Goal: Navigation & Orientation: Find specific page/section

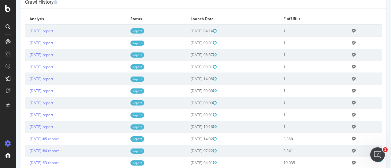
scroll to position [183, 0]
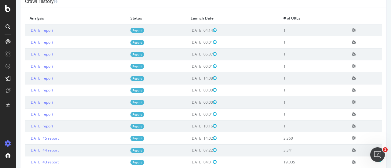
drag, startPoint x: 299, startPoint y: 126, endPoint x: 279, endPoint y: 46, distance: 81.9
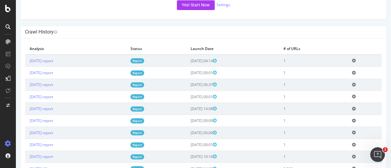
scroll to position [122, 0]
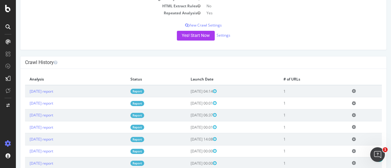
click at [80, 91] on td "[DATE] report" at bounding box center [75, 91] width 101 height 12
drag, startPoint x: 304, startPoint y: 90, endPoint x: 62, endPoint y: 89, distance: 241.5
click at [62, 89] on tr "2025 Sep. 2nd report Report 2025-09-02 04:14 1 Add name Delete analysis" at bounding box center [203, 91] width 357 height 12
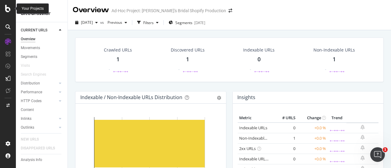
click at [7, 9] on icon at bounding box center [8, 8] width 6 height 7
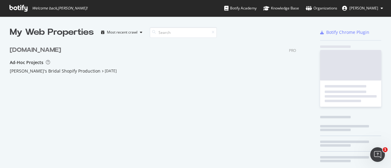
scroll to position [164, 382]
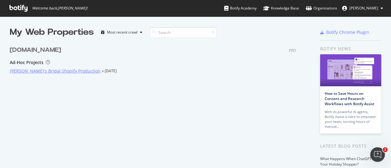
click at [28, 68] on div "[PERSON_NAME]'s Bridal Shopify Production" at bounding box center [55, 71] width 91 height 6
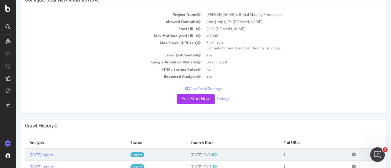
scroll to position [61, 0]
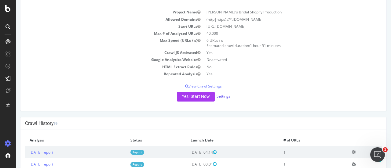
click at [223, 96] on link "Settings" at bounding box center [224, 96] width 14 height 5
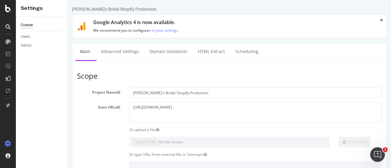
click at [7, 41] on icon at bounding box center [8, 41] width 5 height 5
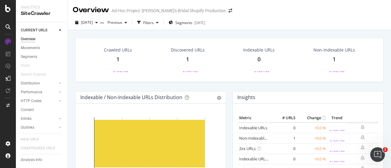
click at [118, 60] on div "1" at bounding box center [117, 60] width 3 height 8
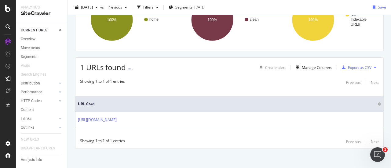
scroll to position [68, 0]
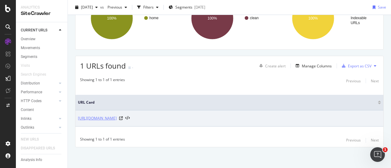
click at [110, 117] on link "https://shop.davidsbridal.com/" at bounding box center [97, 119] width 39 height 6
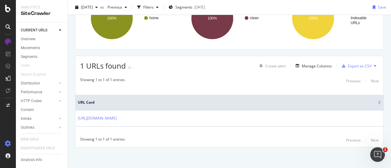
click at [12, 142] on div at bounding box center [8, 144] width 15 height 10
click at [6, 144] on icon at bounding box center [8, 144] width 6 height 6
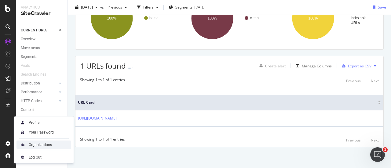
click at [34, 145] on div "Organizations" at bounding box center [40, 145] width 23 height 5
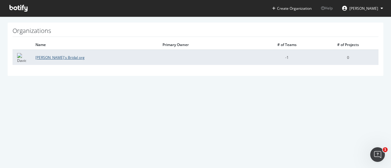
click at [46, 57] on link "David's Bridal org" at bounding box center [59, 57] width 49 height 5
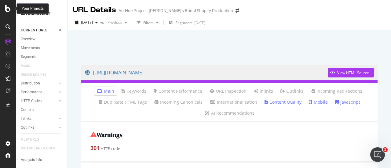
click at [8, 8] on icon at bounding box center [8, 8] width 6 height 7
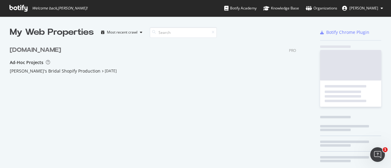
scroll to position [164, 382]
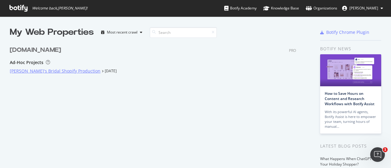
click at [56, 69] on div "[PERSON_NAME]'s Bridal Shopify Production" at bounding box center [55, 71] width 91 height 6
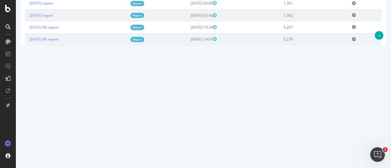
scroll to position [489, 0]
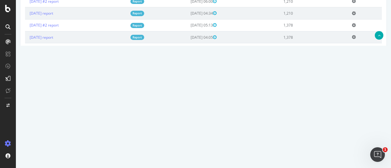
drag, startPoint x: 293, startPoint y: 79, endPoint x: 288, endPoint y: 45, distance: 34.5
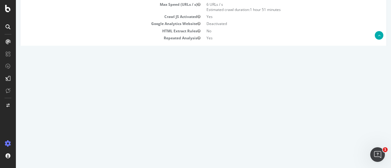
scroll to position [97, 0]
click at [265, 61] on div "Yes! Start Now Settings" at bounding box center [203, 62] width 357 height 10
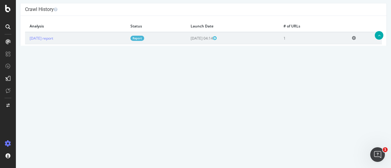
scroll to position [249, 0]
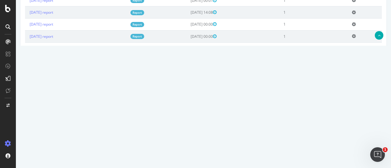
click at [57, 71] on link "[DATE] #5 report" at bounding box center [44, 72] width 29 height 5
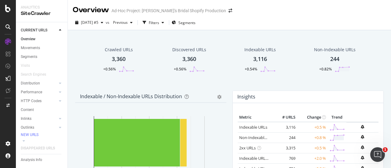
click at [114, 50] on div "Crawled URLs" at bounding box center [119, 50] width 28 height 6
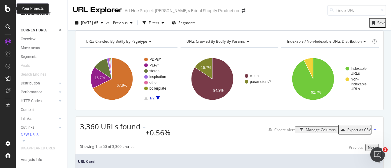
click at [6, 8] on icon at bounding box center [8, 8] width 6 height 7
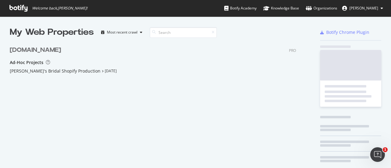
scroll to position [164, 382]
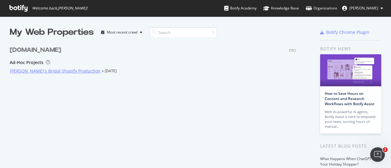
click at [45, 72] on div "[PERSON_NAME]'s Bridal Shopify Production" at bounding box center [55, 71] width 91 height 6
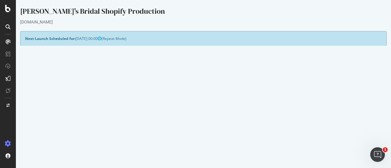
drag, startPoint x: 251, startPoint y: 80, endPoint x: 225, endPoint y: 76, distance: 25.7
click at [225, 77] on td "(http|https)://*.[DOMAIN_NAME]" at bounding box center [293, 80] width 179 height 7
click at [7, 7] on icon at bounding box center [8, 8] width 6 height 7
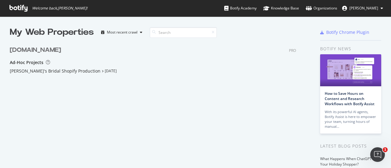
scroll to position [164, 382]
click at [21, 63] on div "Ad-Hoc Projects" at bounding box center [27, 63] width 34 height 6
click at [314, 6] on div "Organizations" at bounding box center [321, 8] width 31 height 6
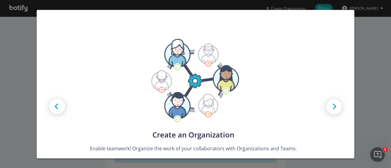
click at [386, 69] on div "Create new Projects for your Teams Create the exact model that matches your Org…" at bounding box center [195, 84] width 391 height 168
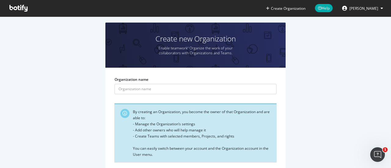
click at [23, 8] on icon at bounding box center [18, 8] width 18 height 7
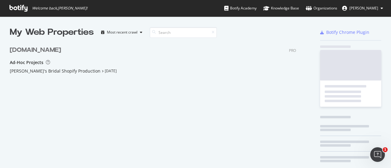
scroll to position [81, 286]
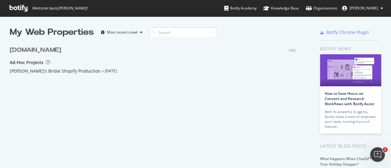
click at [381, 9] on button "[PERSON_NAME]" at bounding box center [363, 8] width 51 height 10
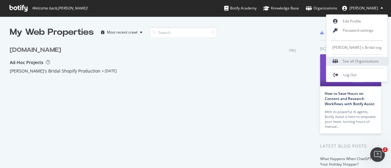
click at [357, 61] on div "See all Organizations" at bounding box center [357, 61] width 61 height 9
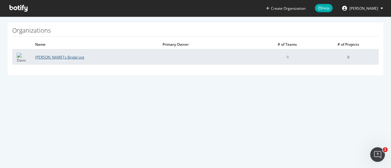
click at [42, 57] on link "David's Bridal org" at bounding box center [59, 57] width 49 height 5
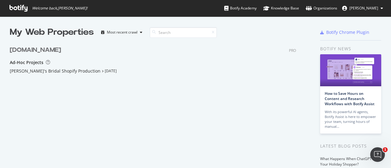
click at [102, 71] on icon "grid" at bounding box center [103, 71] width 2 height 3
click at [51, 72] on div "[PERSON_NAME]'s Bridal Shopify Production" at bounding box center [55, 71] width 91 height 6
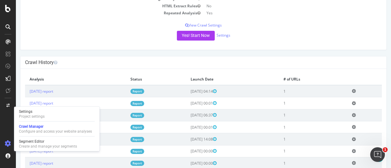
scroll to position [31, 0]
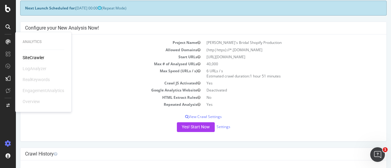
click at [28, 58] on div "SiteCrawler" at bounding box center [34, 58] width 22 height 6
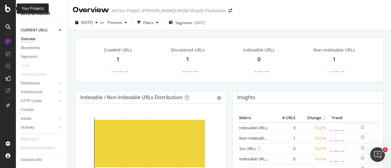
click at [5, 8] on div at bounding box center [8, 8] width 15 height 7
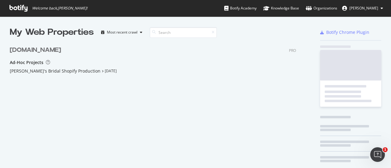
scroll to position [164, 382]
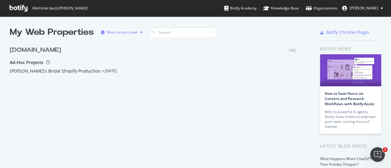
click at [141, 32] on icon "button" at bounding box center [141, 33] width 2 height 4
click at [315, 7] on div "Organizations" at bounding box center [321, 8] width 31 height 6
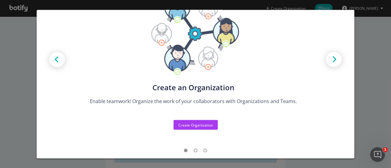
click at [370, 58] on div "Create new Projects for your Teams Create the exact model that matches your Org…" at bounding box center [195, 84] width 391 height 168
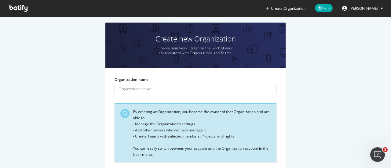
scroll to position [34, 0]
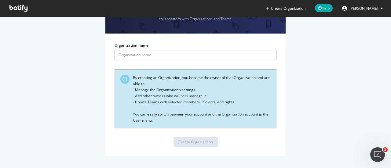
click at [138, 52] on input "Organization name" at bounding box center [196, 55] width 162 height 10
type input "d"
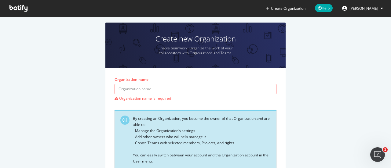
click at [354, 7] on span "[PERSON_NAME]" at bounding box center [364, 8] width 29 height 5
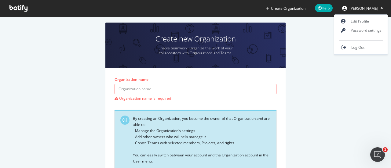
click at [320, 71] on div "Create new Organization Enable teamwork! Organize the work of your collaborator…" at bounding box center [195, 113] width 373 height 181
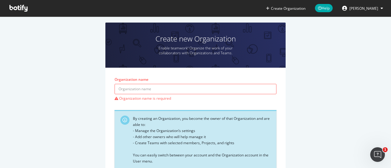
click at [8, 6] on span at bounding box center [19, 8] width 28 height 17
click at [15, 8] on icon at bounding box center [18, 8] width 18 height 7
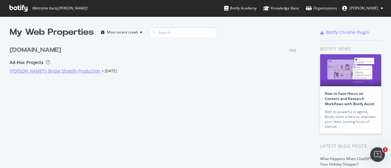
click at [37, 69] on div "[PERSON_NAME]'s Bridal Shopify Production" at bounding box center [55, 71] width 91 height 6
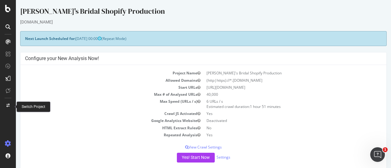
click at [7, 105] on icon at bounding box center [7, 106] width 3 height 4
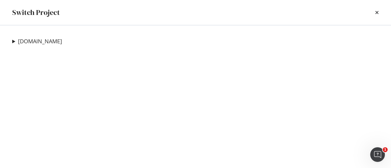
click at [13, 41] on summary "[DOMAIN_NAME]" at bounding box center [37, 42] width 50 height 8
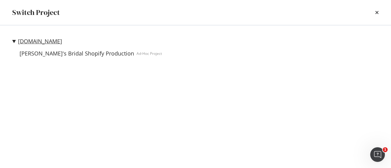
click at [35, 43] on link "davidsbridal.com" at bounding box center [40, 41] width 44 height 6
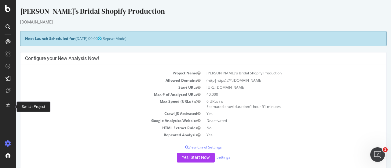
click at [7, 104] on icon at bounding box center [7, 106] width 3 height 4
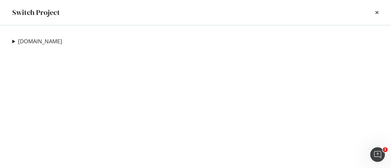
click at [14, 38] on summary "davidsbridal.com" at bounding box center [37, 42] width 50 height 8
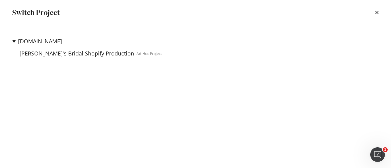
click at [61, 53] on link "[PERSON_NAME]'s Bridal Shopify Production" at bounding box center [77, 53] width 120 height 6
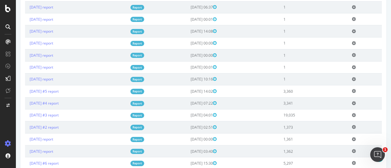
scroll to position [245, 0]
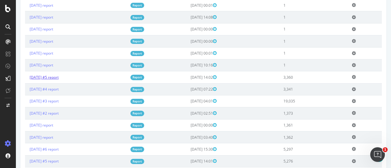
click at [51, 76] on link "2025 Jul. 27th #5 report" at bounding box center [44, 77] width 29 height 5
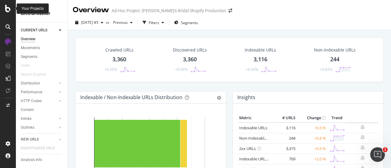
click at [6, 6] on icon at bounding box center [8, 8] width 6 height 7
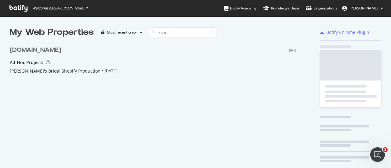
scroll to position [164, 382]
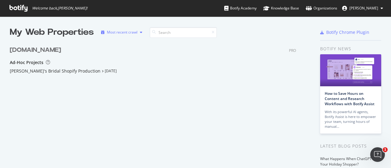
click at [139, 32] on div "button" at bounding box center [141, 33] width 7 height 4
click at [138, 42] on div "Most recent crawl" at bounding box center [130, 42] width 32 height 5
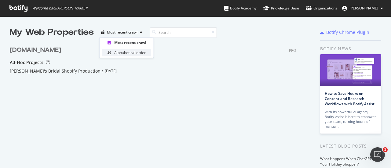
click at [130, 52] on div "Alphabetical order" at bounding box center [129, 52] width 31 height 5
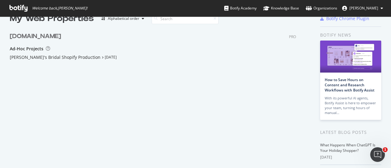
scroll to position [0, 0]
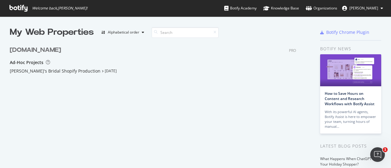
click at [19, 9] on icon at bounding box center [18, 8] width 18 height 7
click at [365, 8] on span "[PERSON_NAME]" at bounding box center [364, 8] width 29 height 5
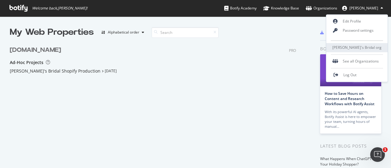
click at [341, 47] on span "[PERSON_NAME]'s Bridal org" at bounding box center [357, 47] width 49 height 5
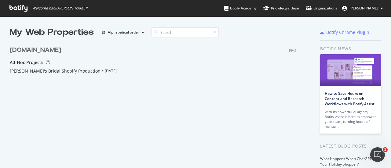
click at [64, 90] on div "[DOMAIN_NAME] PRO Ad-Hoc Projects [PERSON_NAME]'s Bridal Shopify Production [DA…" at bounding box center [155, 82] width 291 height 86
click at [321, 6] on div "Organizations" at bounding box center [321, 8] width 31 height 6
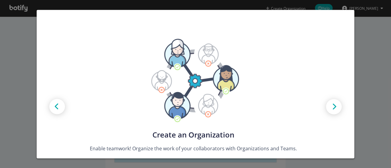
click at [330, 106] on img "modal" at bounding box center [334, 108] width 28 height 28
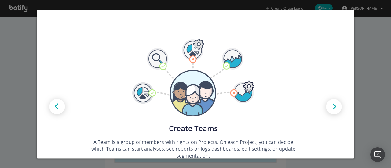
click at [330, 106] on img "modal" at bounding box center [334, 108] width 28 height 28
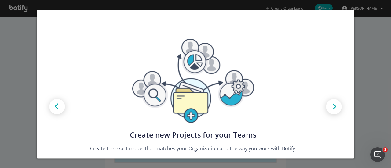
click at [330, 106] on img "modal" at bounding box center [334, 108] width 28 height 28
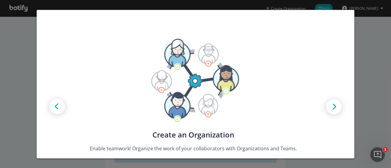
click at [330, 106] on img "modal" at bounding box center [334, 108] width 28 height 28
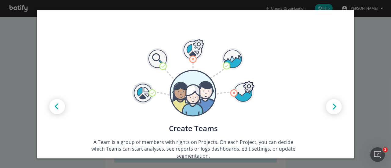
click at [375, 63] on div "Create new Projects for your Teams Create the exact model that matches your Org…" at bounding box center [195, 84] width 391 height 168
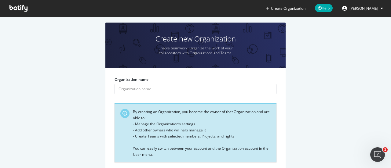
click at [361, 6] on span "[PERSON_NAME]" at bounding box center [364, 8] width 29 height 5
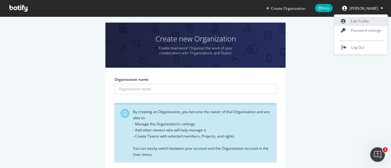
click at [360, 20] on link "Edit Profile" at bounding box center [361, 21] width 54 height 9
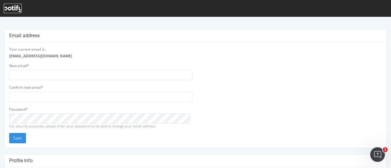
click at [13, 6] on icon at bounding box center [13, 8] width 18 height 7
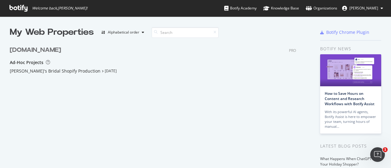
click at [14, 6] on icon at bounding box center [18, 8] width 18 height 7
click at [15, 8] on icon at bounding box center [18, 8] width 18 height 7
click at [15, 7] on icon at bounding box center [18, 8] width 18 height 7
click at [19, 9] on icon at bounding box center [18, 8] width 18 height 7
click at [360, 9] on span "[PERSON_NAME]" at bounding box center [364, 8] width 29 height 5
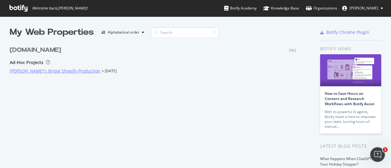
click at [45, 72] on div "[PERSON_NAME]'s Bridal Shopify Production" at bounding box center [55, 71] width 91 height 6
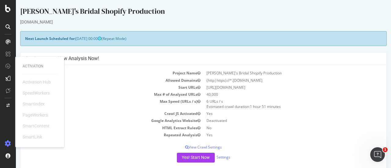
click at [115, 134] on td "Repeated Analysis" at bounding box center [114, 135] width 179 height 7
click at [167, 12] on div "[PERSON_NAME]'s Bridal Shopify Production" at bounding box center [203, 12] width 367 height 13
